Goal: Task Accomplishment & Management: Manage account settings

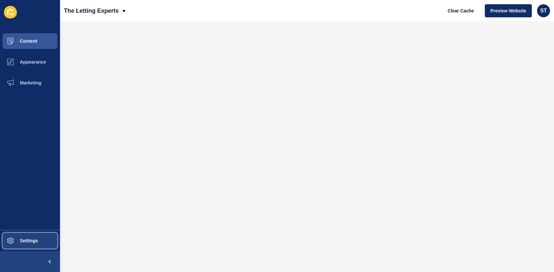
click at [23, 233] on button "Settings" at bounding box center [30, 240] width 60 height 21
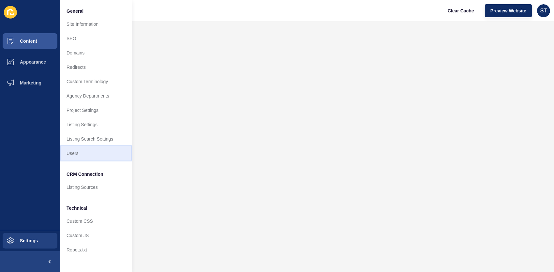
click at [96, 153] on link "Users" at bounding box center [96, 153] width 72 height 14
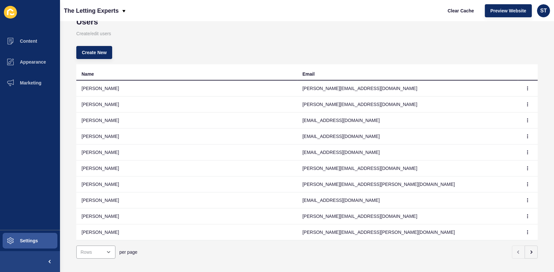
scroll to position [33, 0]
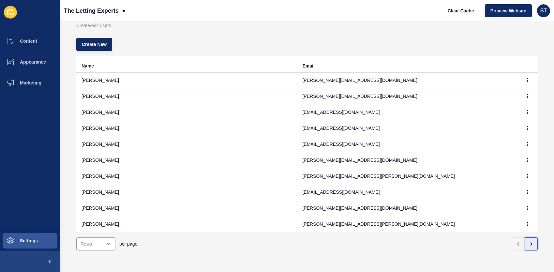
click at [531, 239] on button "button" at bounding box center [531, 244] width 13 height 13
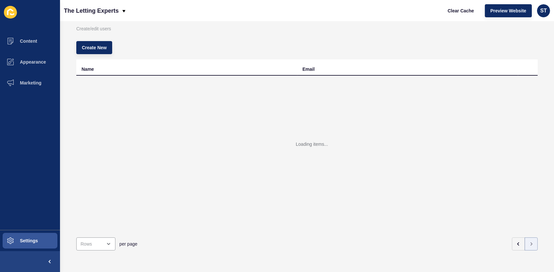
scroll to position [0, 0]
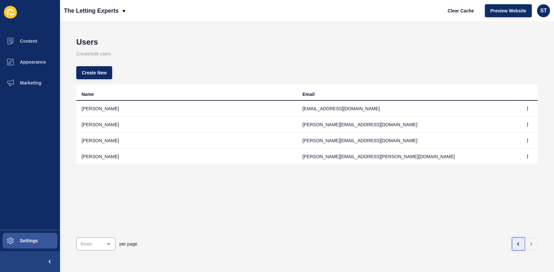
click at [512, 238] on button "button" at bounding box center [518, 244] width 13 height 13
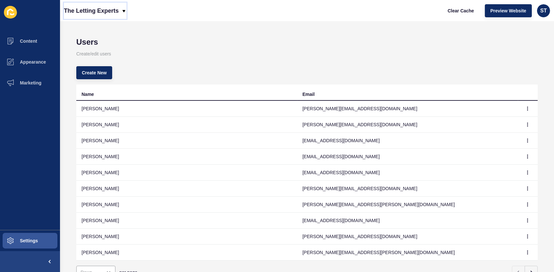
click at [116, 4] on p "The Letting Experts" at bounding box center [91, 11] width 55 height 16
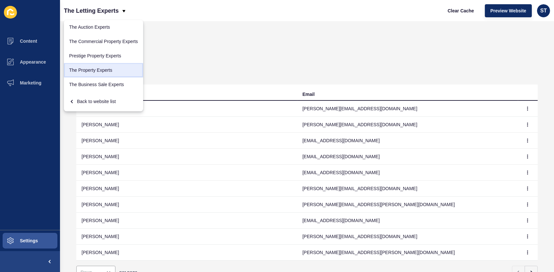
click at [100, 66] on link "The Property Experts" at bounding box center [103, 70] width 79 height 14
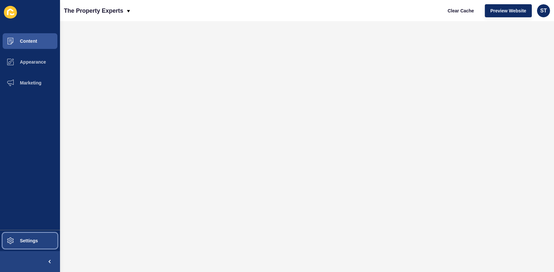
click at [24, 240] on span "Settings" at bounding box center [18, 240] width 39 height 5
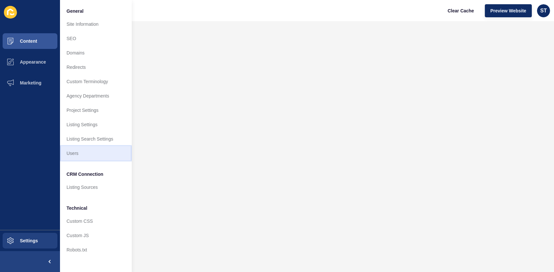
click at [77, 153] on link "Users" at bounding box center [96, 153] width 72 height 14
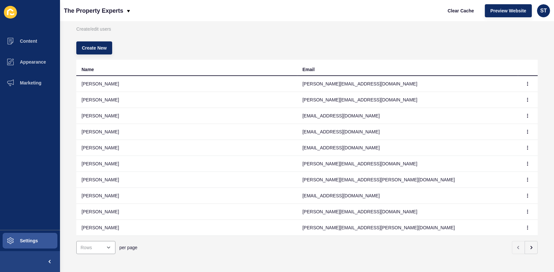
scroll to position [33, 0]
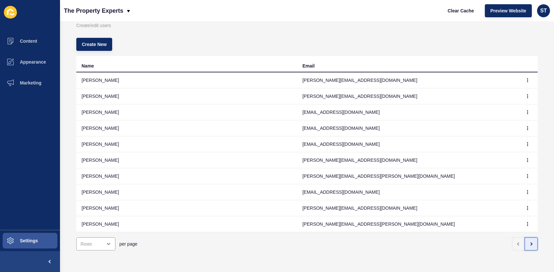
click at [529, 241] on icon "button" at bounding box center [531, 243] width 5 height 5
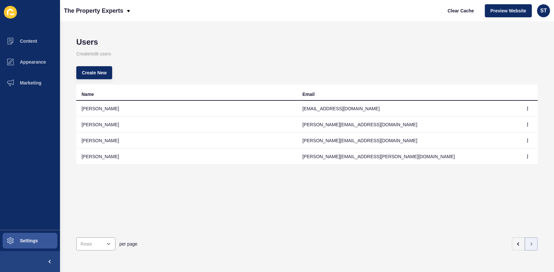
scroll to position [0, 0]
click at [96, 71] on span "Create New" at bounding box center [94, 72] width 25 height 7
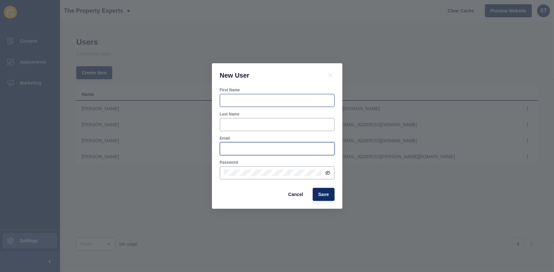
type input "[PERSON_NAME][EMAIL_ADDRESS][DOMAIN_NAME]"
click at [226, 97] on div at bounding box center [277, 100] width 115 height 13
type input "[PERSON_NAME]"
click at [240, 121] on div at bounding box center [277, 124] width 115 height 13
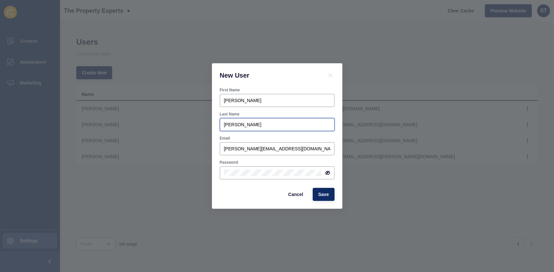
type input "[PERSON_NAME]"
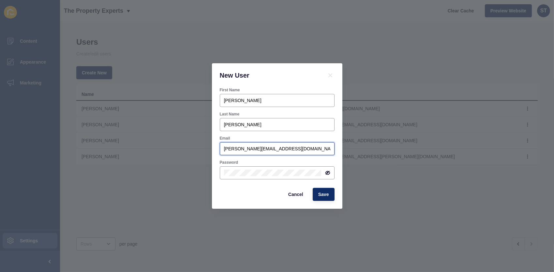
click at [326, 148] on input "[PERSON_NAME][EMAIL_ADDRESS][DOMAIN_NAME]" at bounding box center [277, 149] width 106 height 7
drag, startPoint x: 326, startPoint y: 148, endPoint x: 219, endPoint y: 150, distance: 107.0
click at [219, 150] on div "Email [PERSON_NAME][EMAIL_ADDRESS][DOMAIN_NAME]" at bounding box center [277, 145] width 116 height 21
paste input "[PERSON_NAME][EMAIL_ADDRESS][PERSON_NAME][DOMAIN_NAME]"
type input "[PERSON_NAME][EMAIL_ADDRESS][PERSON_NAME][DOMAIN_NAME]"
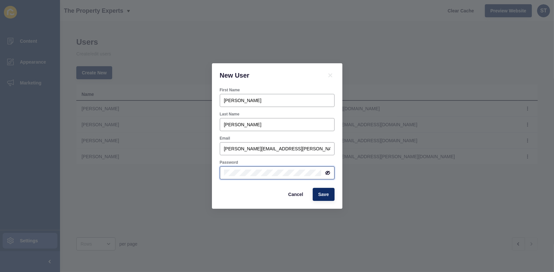
click at [211, 175] on div "New User First Name [PERSON_NAME] Last Name [PERSON_NAME] Email [PERSON_NAME][E…" at bounding box center [277, 136] width 554 height 272
click at [220, 189] on div "Cancel Save" at bounding box center [277, 194] width 119 height 17
click at [328, 172] on icon at bounding box center [327, 172] width 3 height 3
click at [232, 187] on div "Cancel Save" at bounding box center [277, 194] width 119 height 17
click at [324, 193] on span "Save" at bounding box center [323, 194] width 11 height 7
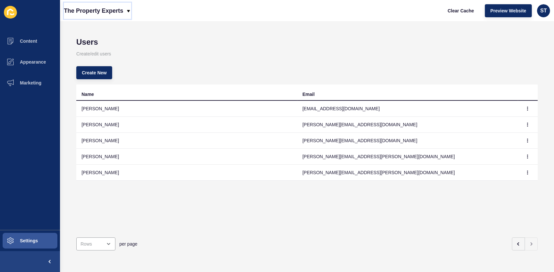
click at [72, 7] on p "The Property Experts" at bounding box center [93, 11] width 59 height 16
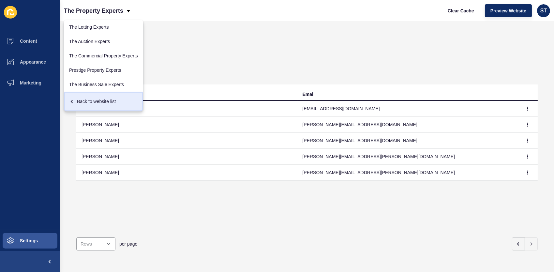
click at [88, 101] on div "Back to website list" at bounding box center [103, 102] width 69 height 12
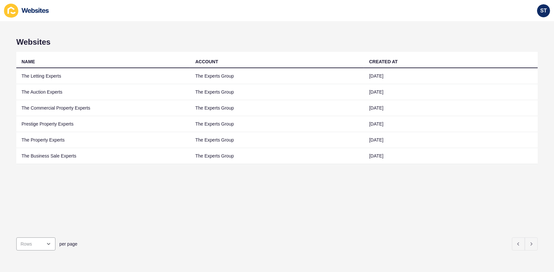
click at [74, 12] on div "ST" at bounding box center [277, 10] width 554 height 21
click at [546, 10] on span "ST" at bounding box center [544, 11] width 7 height 7
click at [333, 14] on div "ST" at bounding box center [277, 10] width 554 height 21
click at [346, 203] on div "NAME ACCOUNT CREATED AT The Letting Experts The Experts Group [DATE] The Auctio…" at bounding box center [277, 142] width 522 height 180
click at [307, 208] on div "NAME ACCOUNT CREATED AT The Letting Experts The Experts Group [DATE] The Auctio…" at bounding box center [277, 142] width 522 height 180
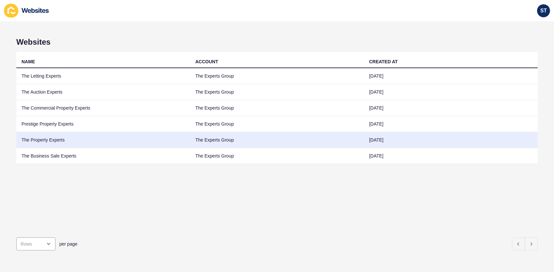
click at [64, 141] on td "The Property Experts" at bounding box center [103, 140] width 174 height 16
